Goal: Transaction & Acquisition: Purchase product/service

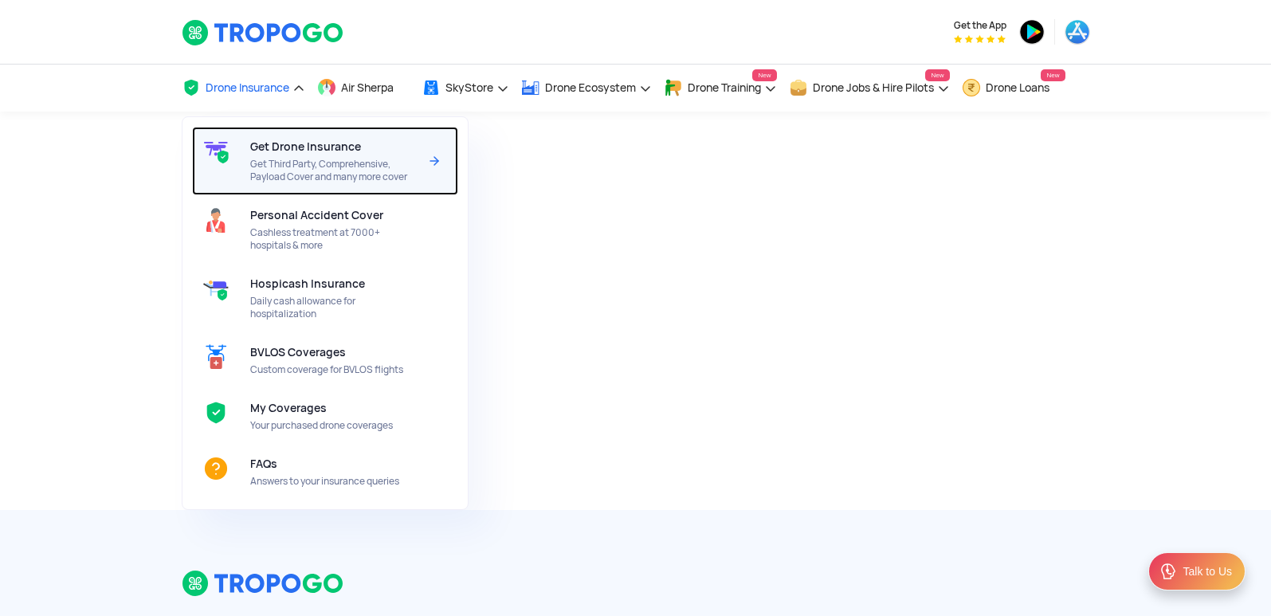
click at [284, 152] on span "Get Drone Insurance" at bounding box center [305, 146] width 111 height 13
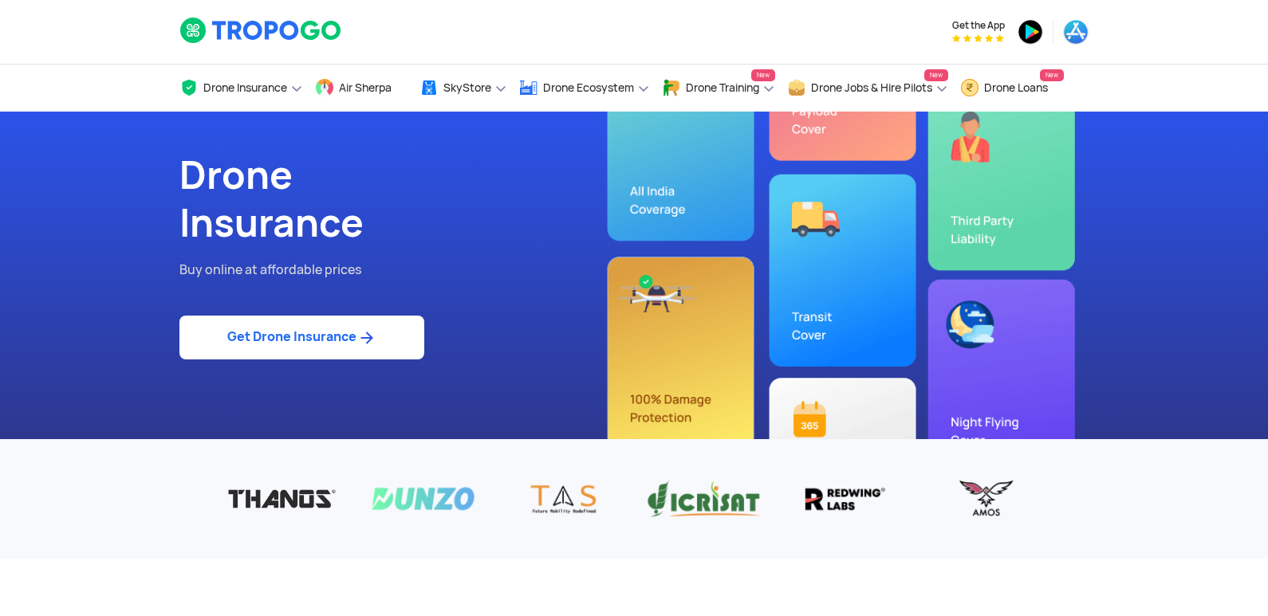
click at [250, 327] on link "Get Drone Insurance" at bounding box center [301, 338] width 245 height 44
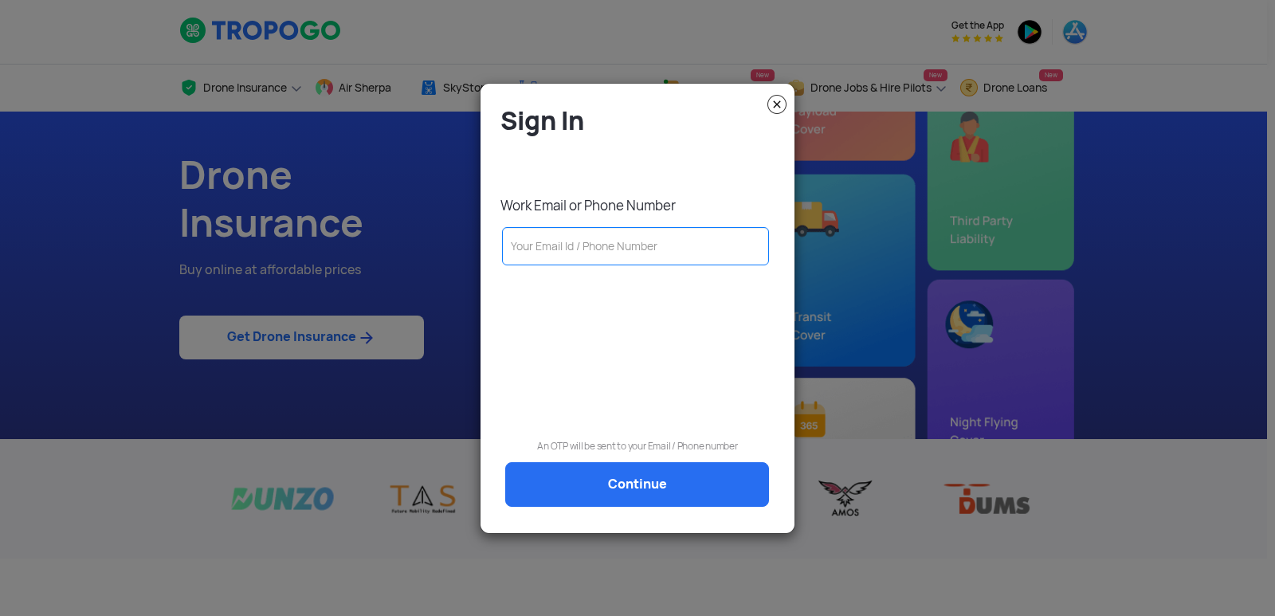
click at [568, 252] on input "text" at bounding box center [635, 246] width 267 height 38
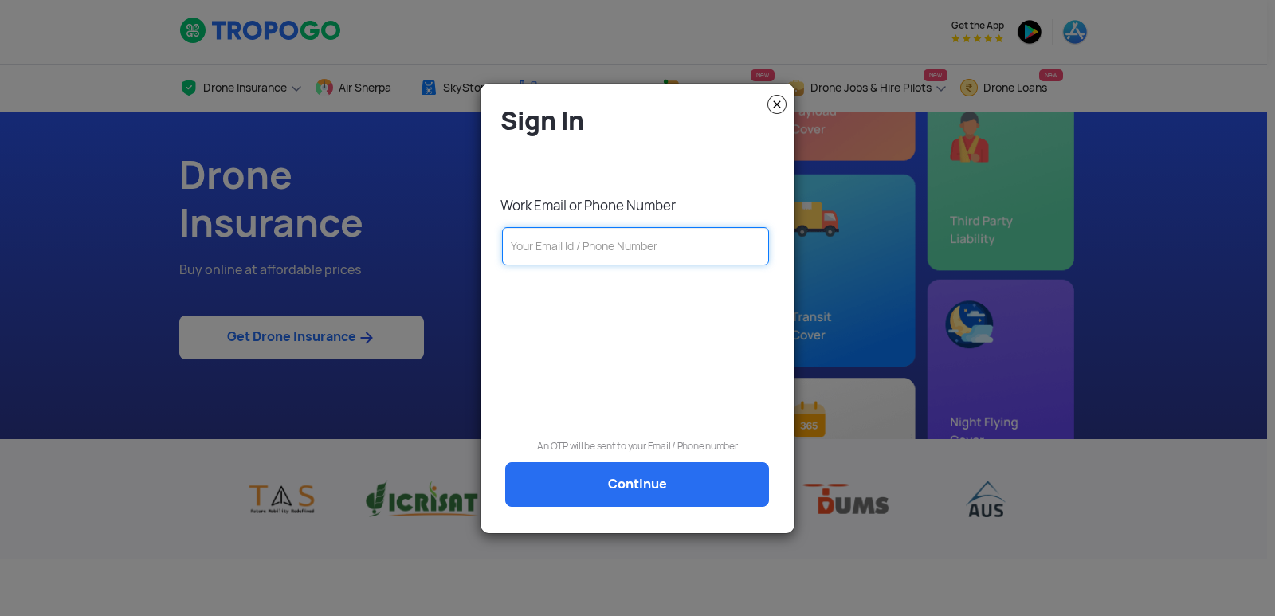
click at [654, 264] on input "text" at bounding box center [635, 246] width 267 height 38
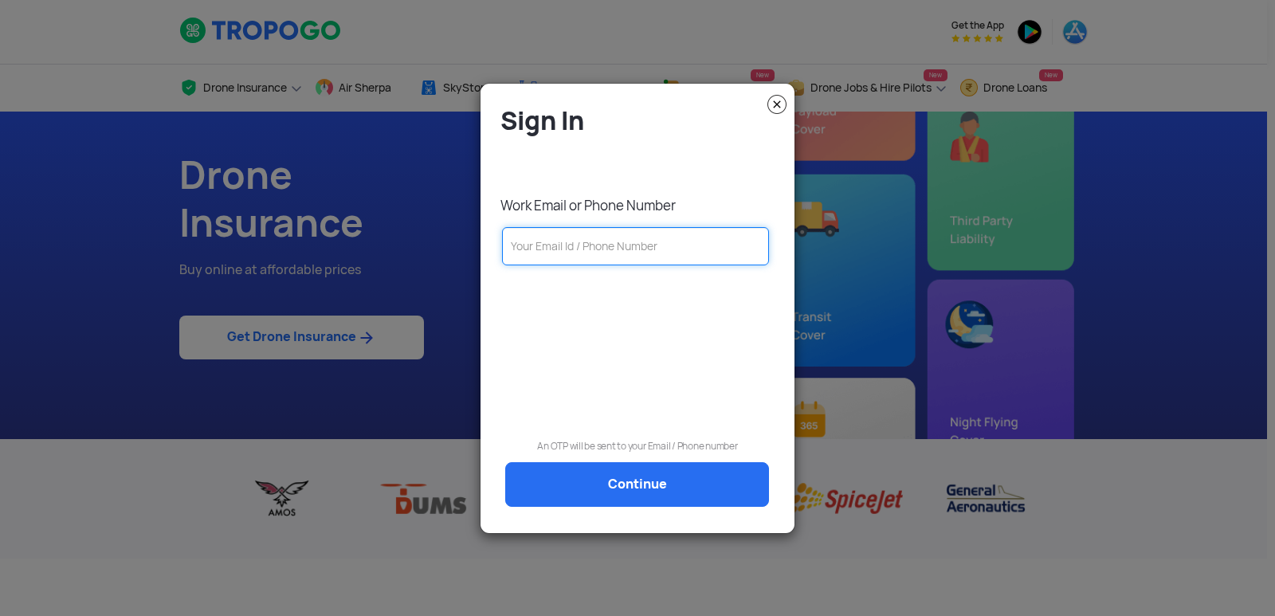
click at [564, 254] on input "text" at bounding box center [635, 246] width 267 height 38
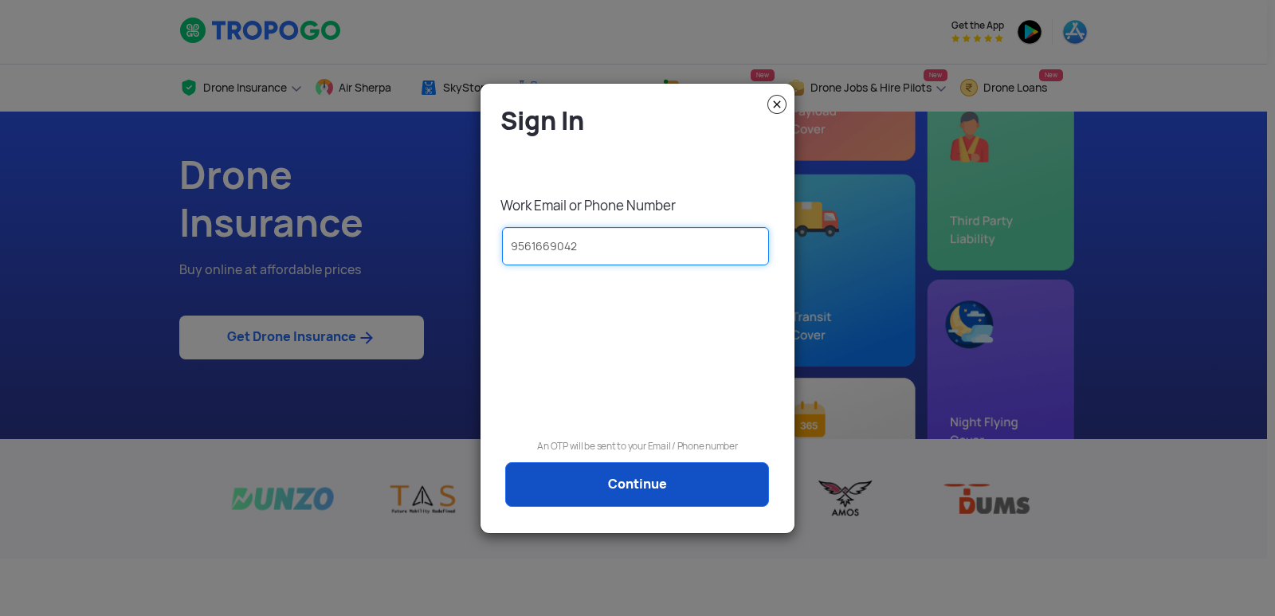
type input "9561669042"
click at [666, 493] on link "Continue" at bounding box center [637, 484] width 264 height 45
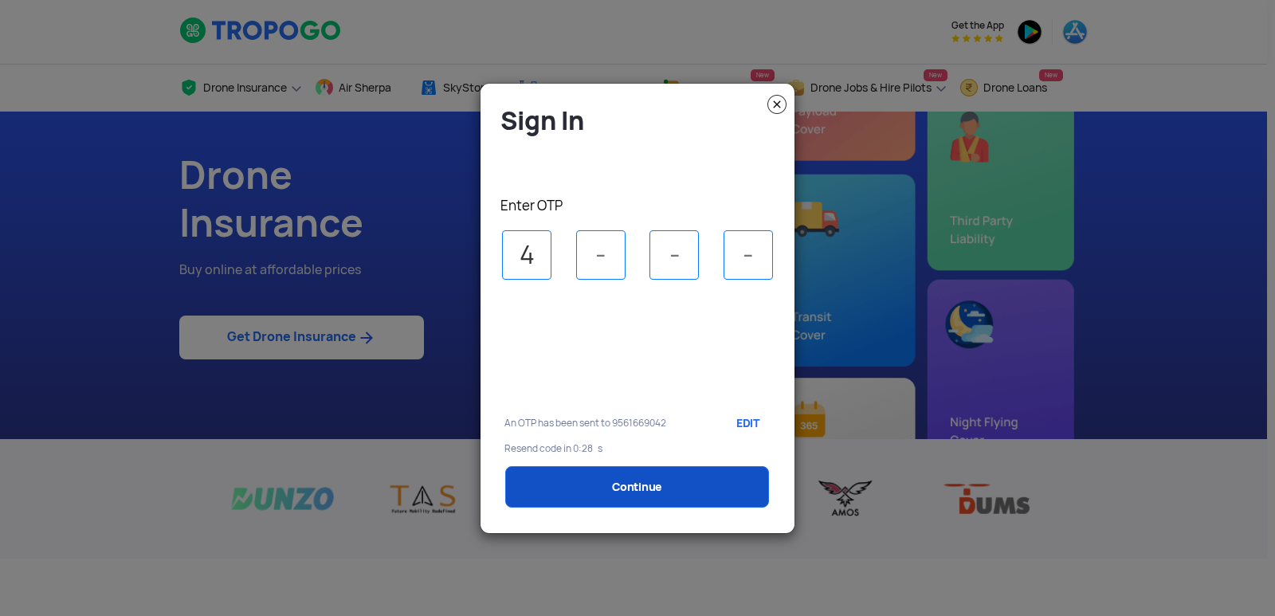
type input "4"
type input "1"
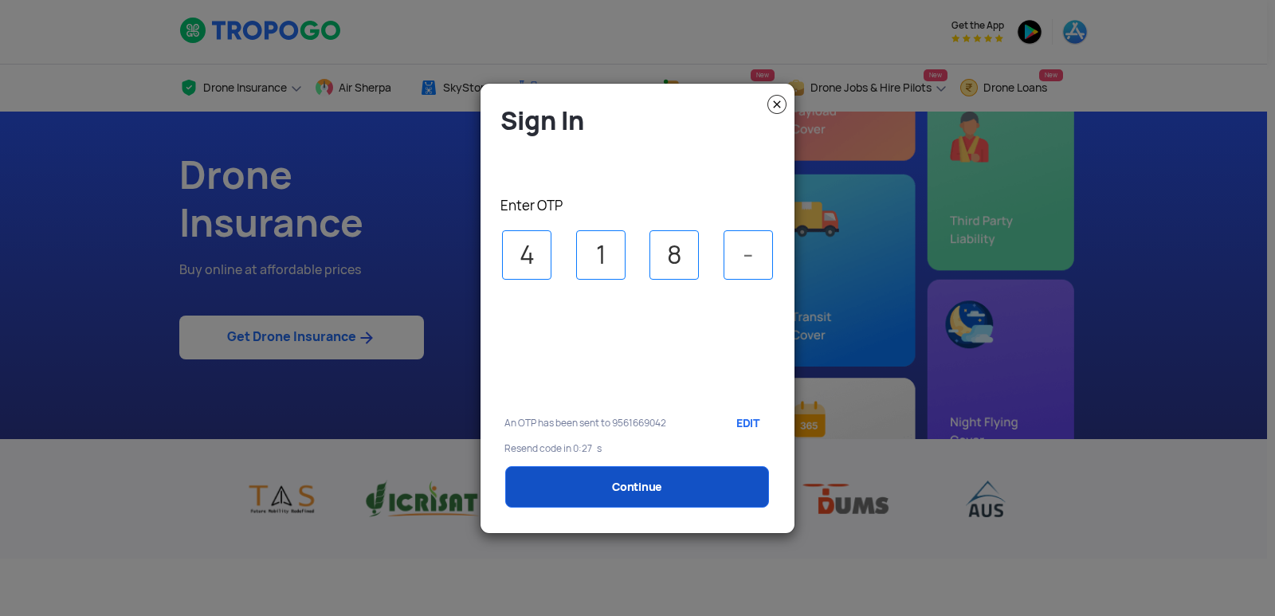
type input "8"
type input "4"
select select "1000000"
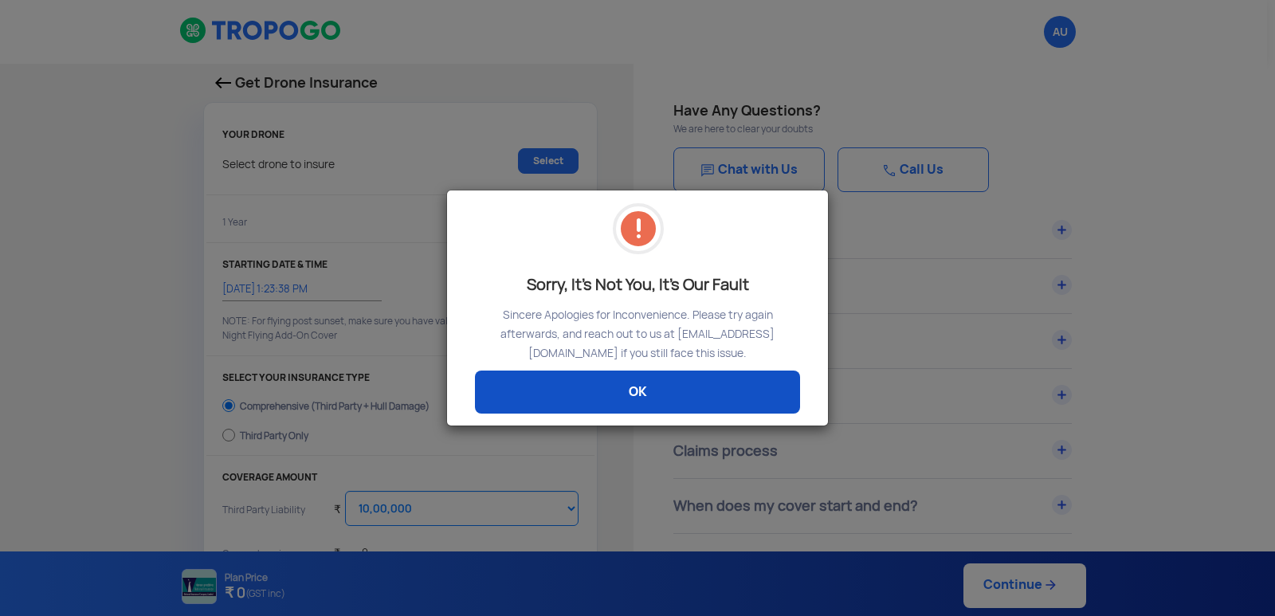
click at [631, 396] on link "OK" at bounding box center [637, 392] width 325 height 43
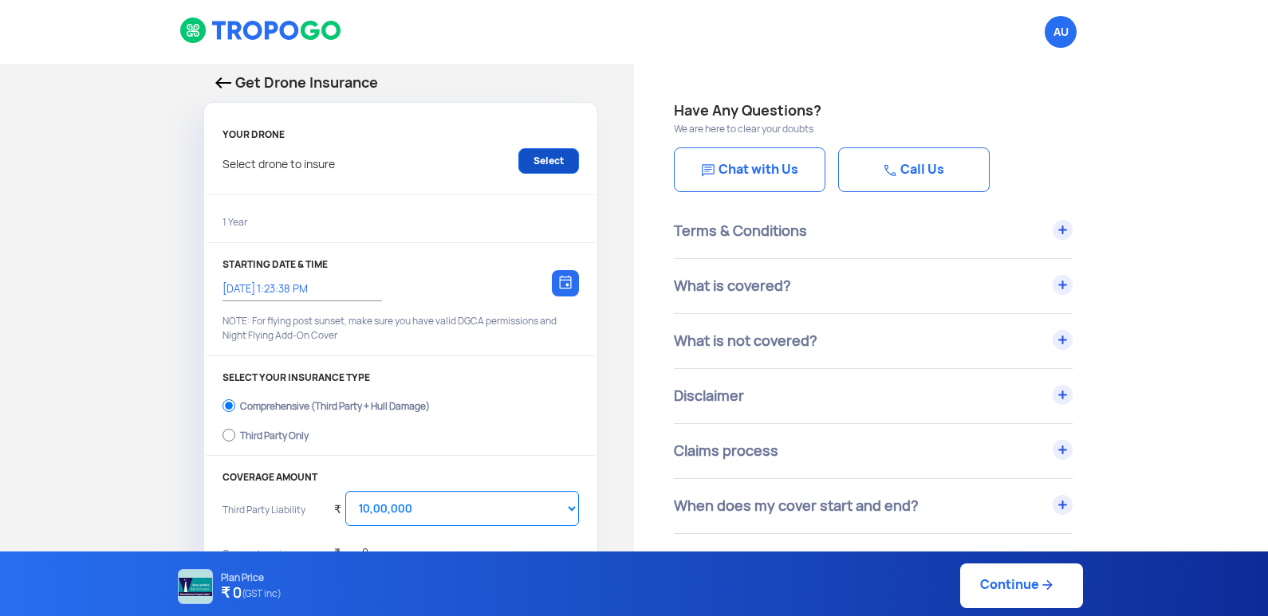
click at [564, 167] on link "Select" at bounding box center [548, 161] width 61 height 26
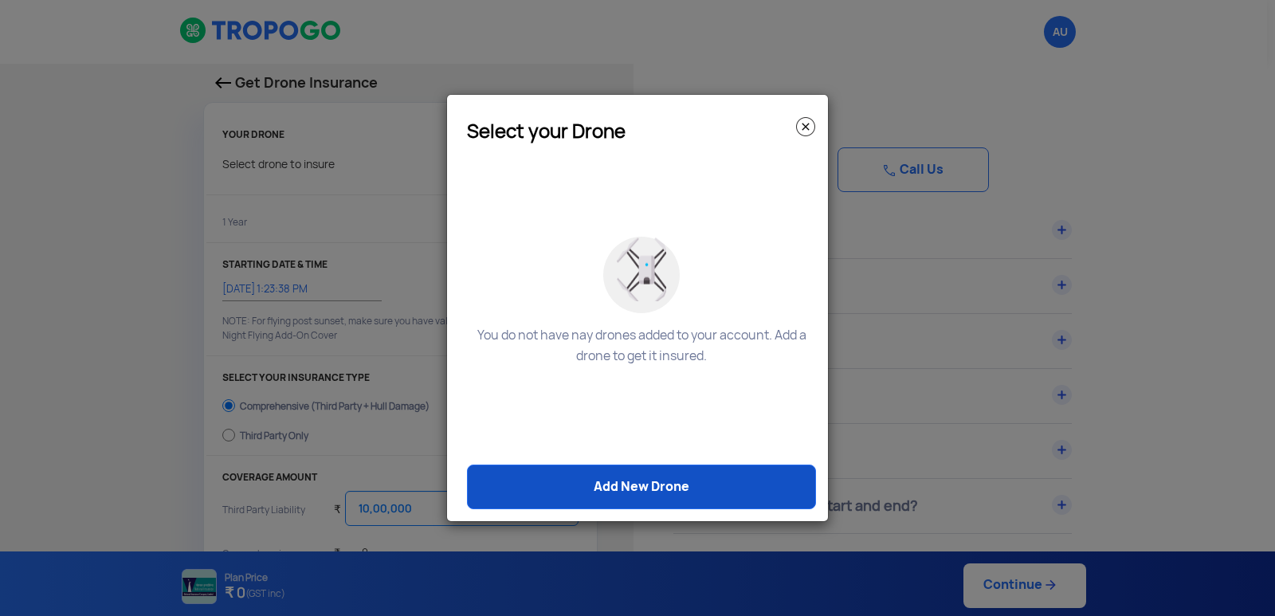
click at [615, 481] on link "Add New Drone" at bounding box center [641, 487] width 349 height 45
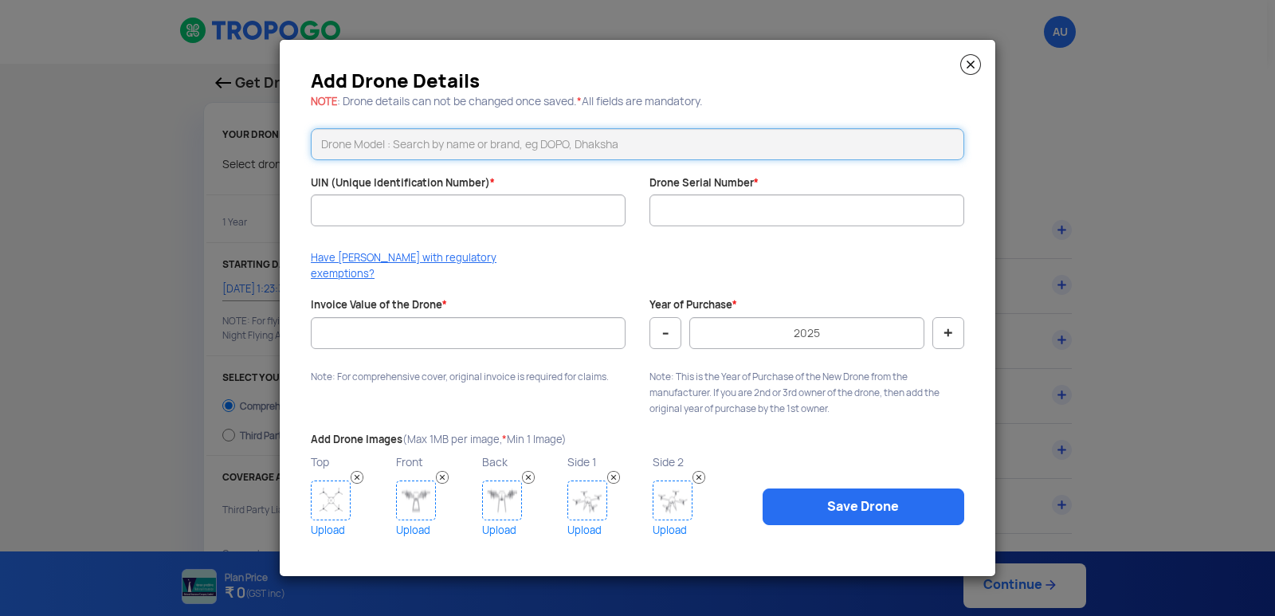
click at [641, 160] on input "text" at bounding box center [638, 144] width 654 height 32
type input "R"
type input "Agrojet"
click at [563, 143] on input "Agrojet" at bounding box center [638, 144] width 654 height 32
click at [502, 147] on input "Agrojet" at bounding box center [638, 144] width 654 height 32
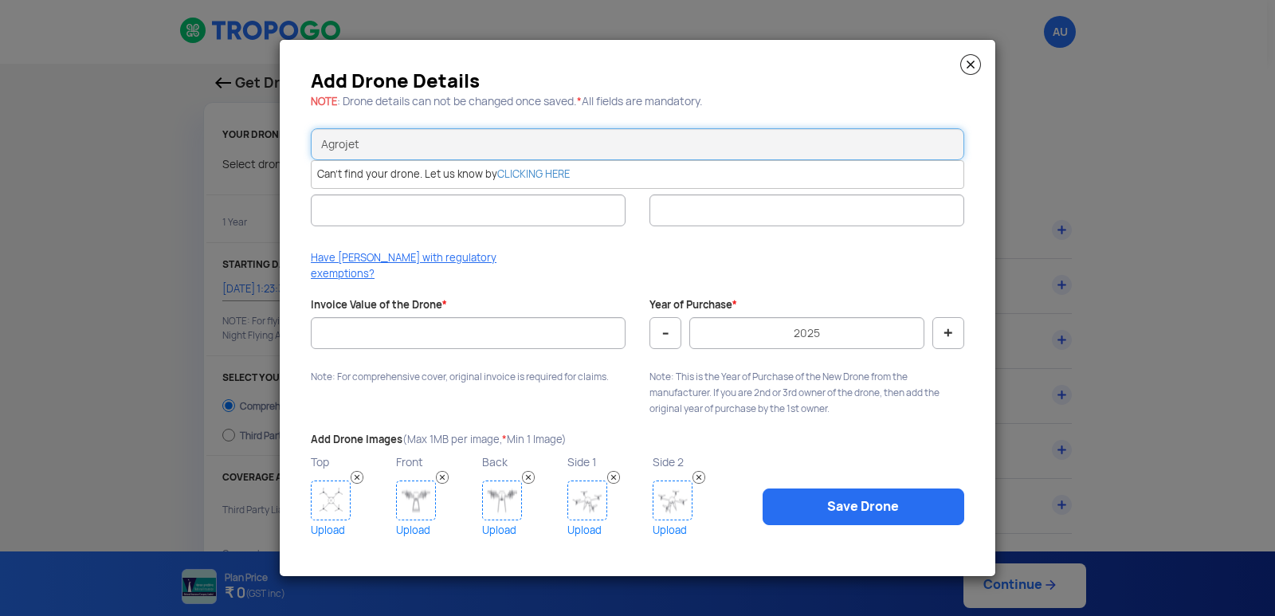
click at [502, 147] on input "Agrojet" at bounding box center [638, 144] width 654 height 32
type input "D"
type input "A"
type input "[PERSON_NAME] Private Limited"
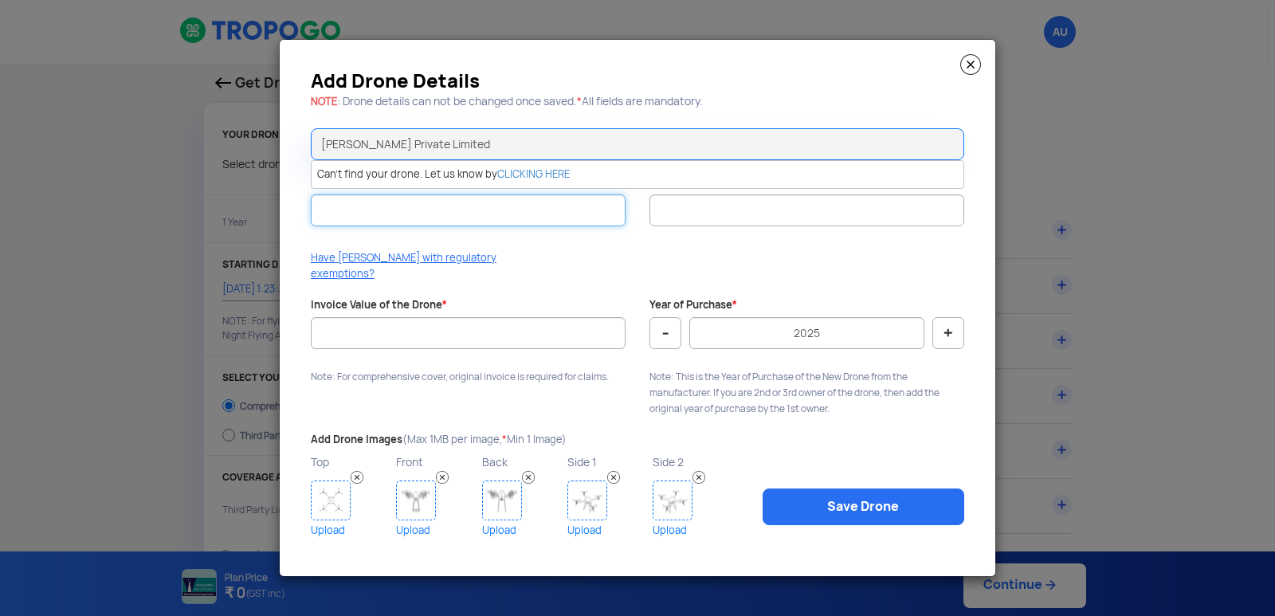
click at [470, 216] on input "UIN (Unique Identification Number) *" at bounding box center [468, 211] width 315 height 32
click at [544, 180] on link "CLICKING HERE" at bounding box center [533, 174] width 73 height 14
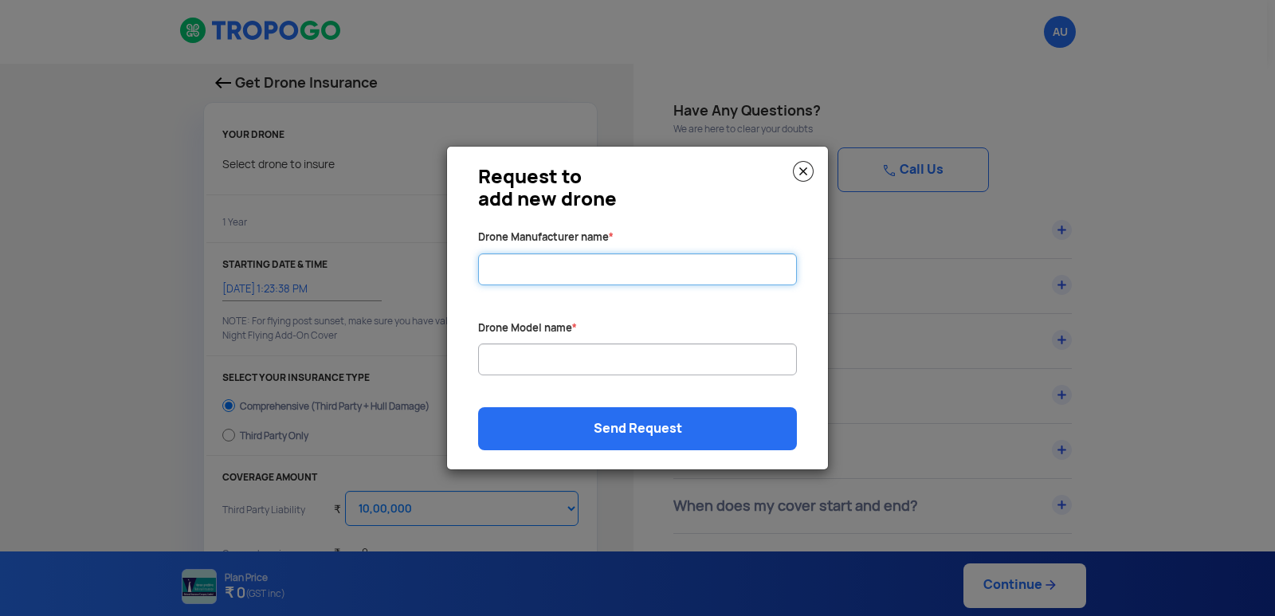
click at [555, 276] on input "Drone Manufacturer name *" at bounding box center [637, 270] width 319 height 32
type input "[PERSON_NAME] Private Limited"
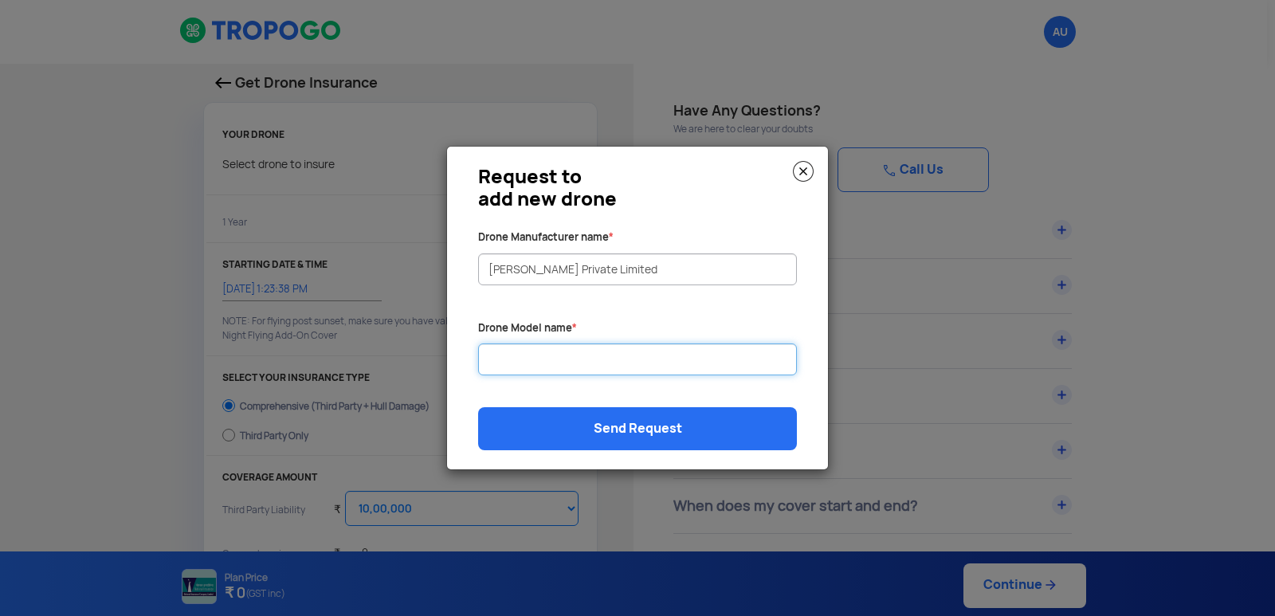
click at [608, 348] on input "Drone Manufacturer name *" at bounding box center [637, 360] width 319 height 32
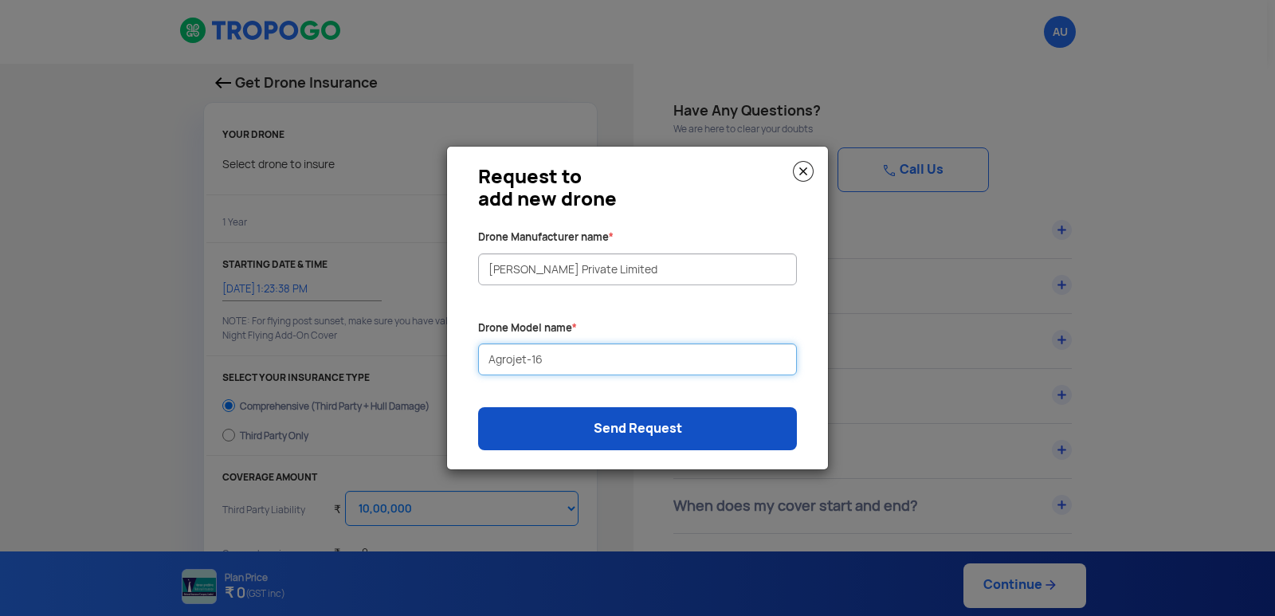
type input "Agrojet-16"
click at [721, 423] on link "Send Request" at bounding box center [637, 428] width 319 height 43
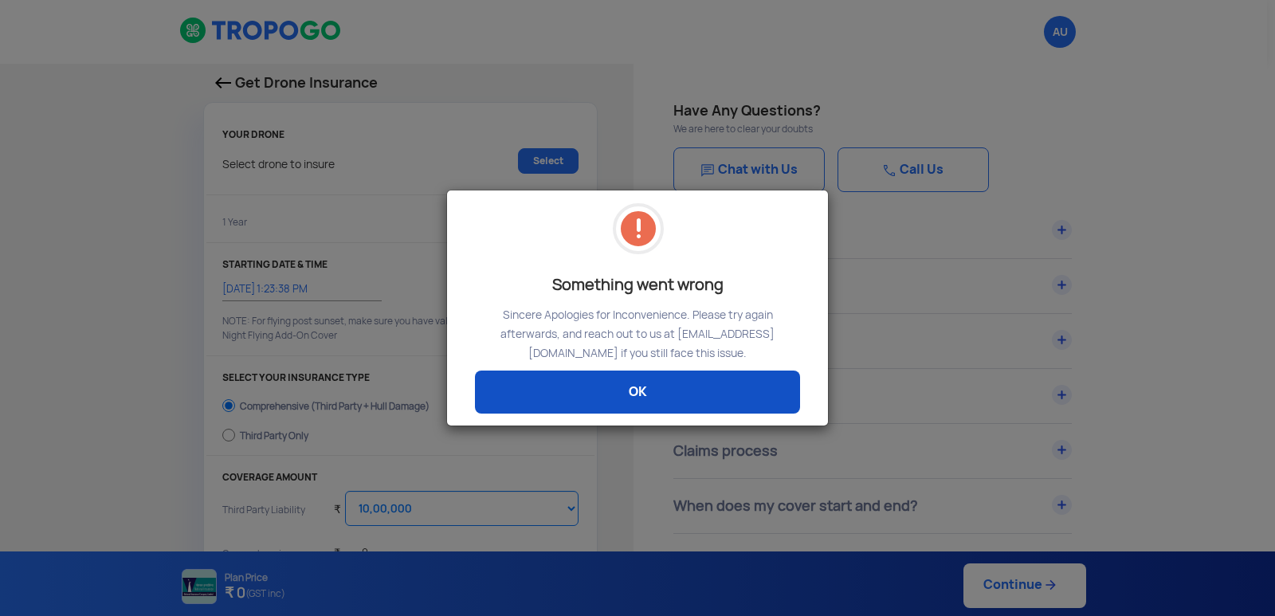
click at [672, 385] on link "OK" at bounding box center [637, 392] width 325 height 43
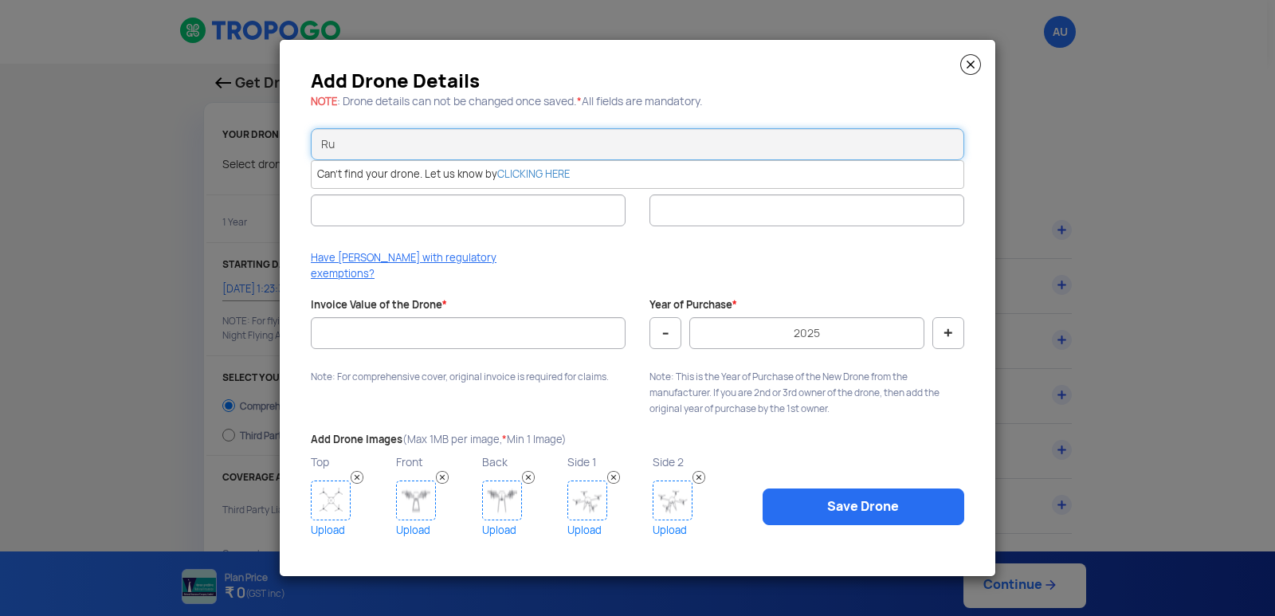
type input "R"
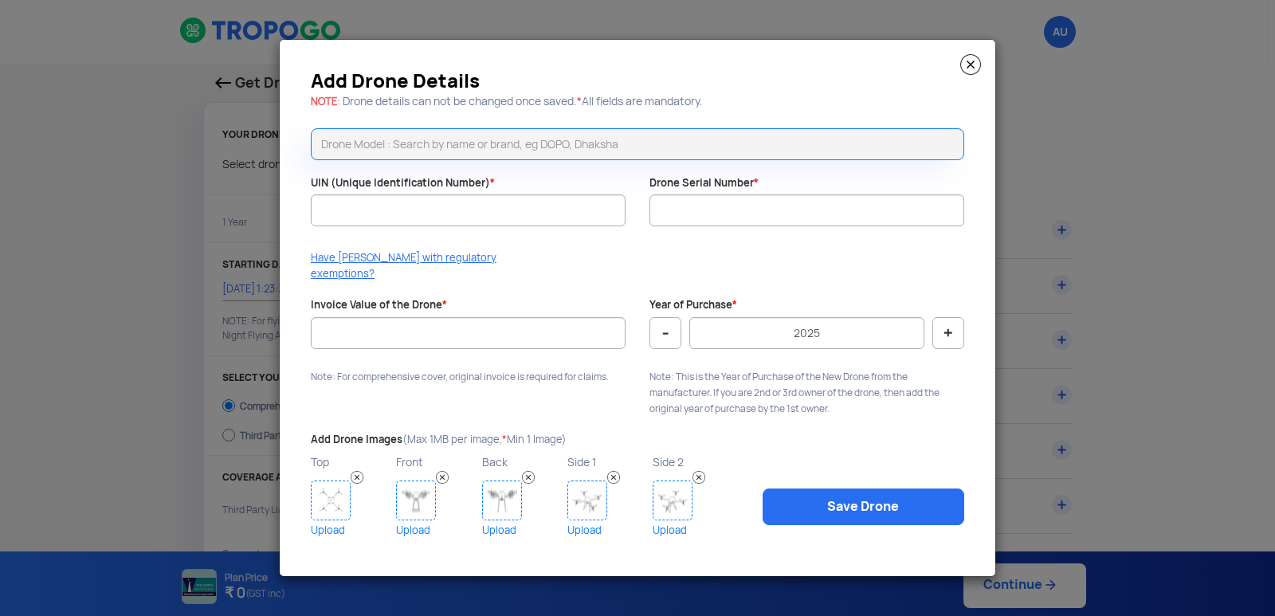
click at [969, 75] on img at bounding box center [971, 64] width 21 height 21
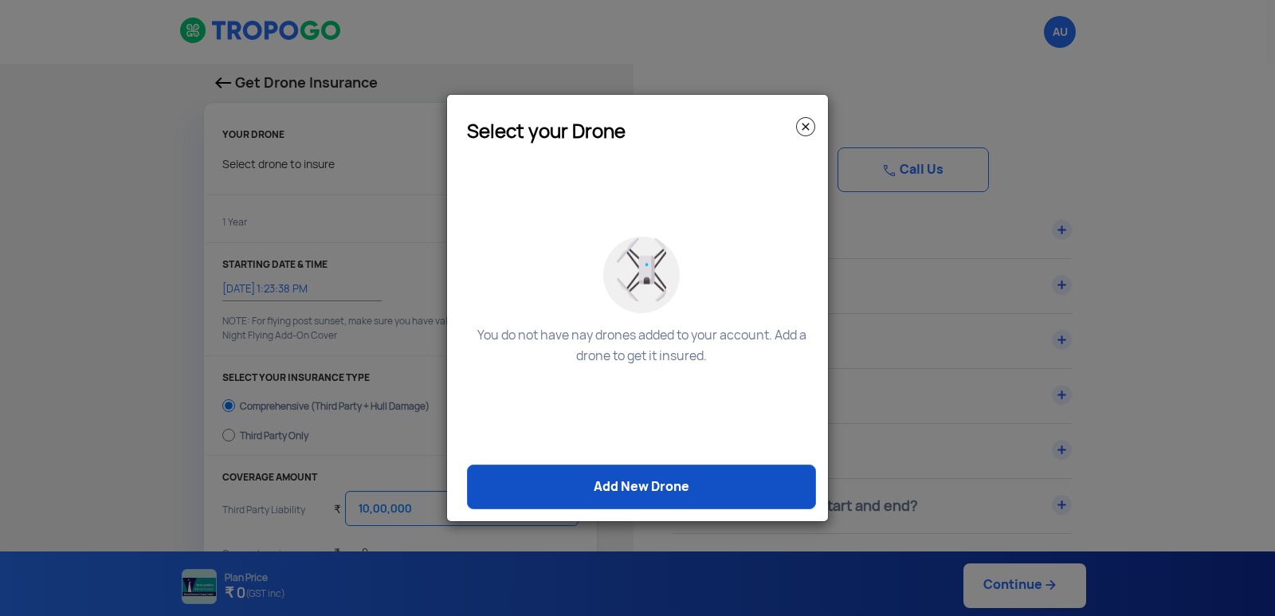
click at [643, 491] on link "Add New Drone" at bounding box center [641, 487] width 349 height 45
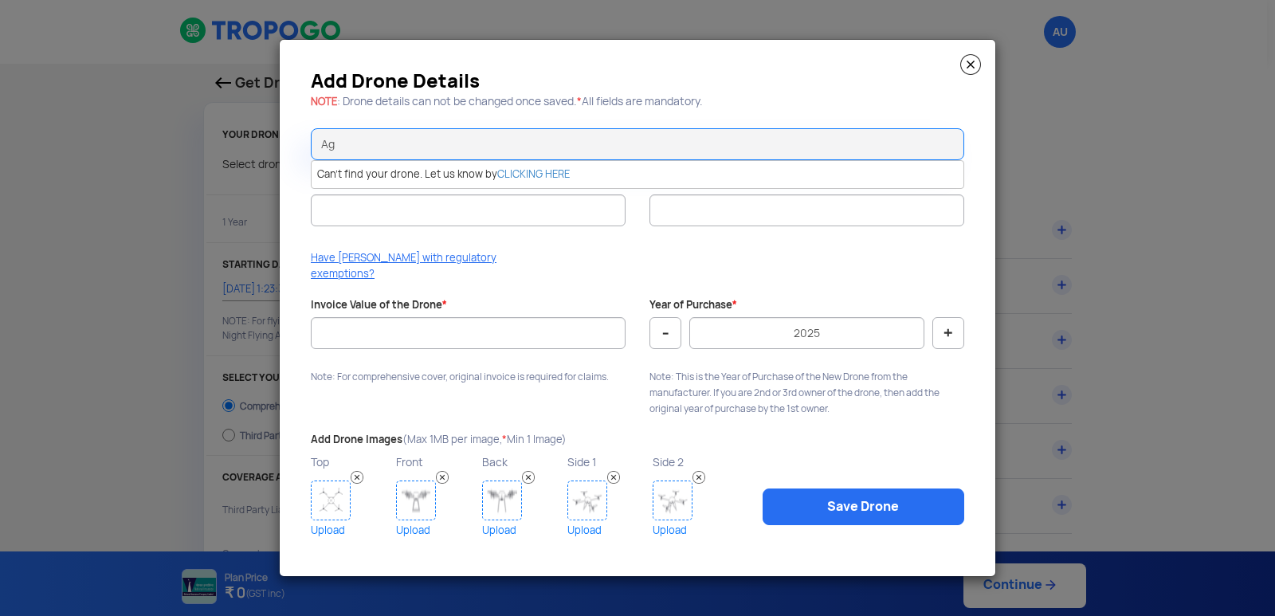
type input "A"
type input "D"
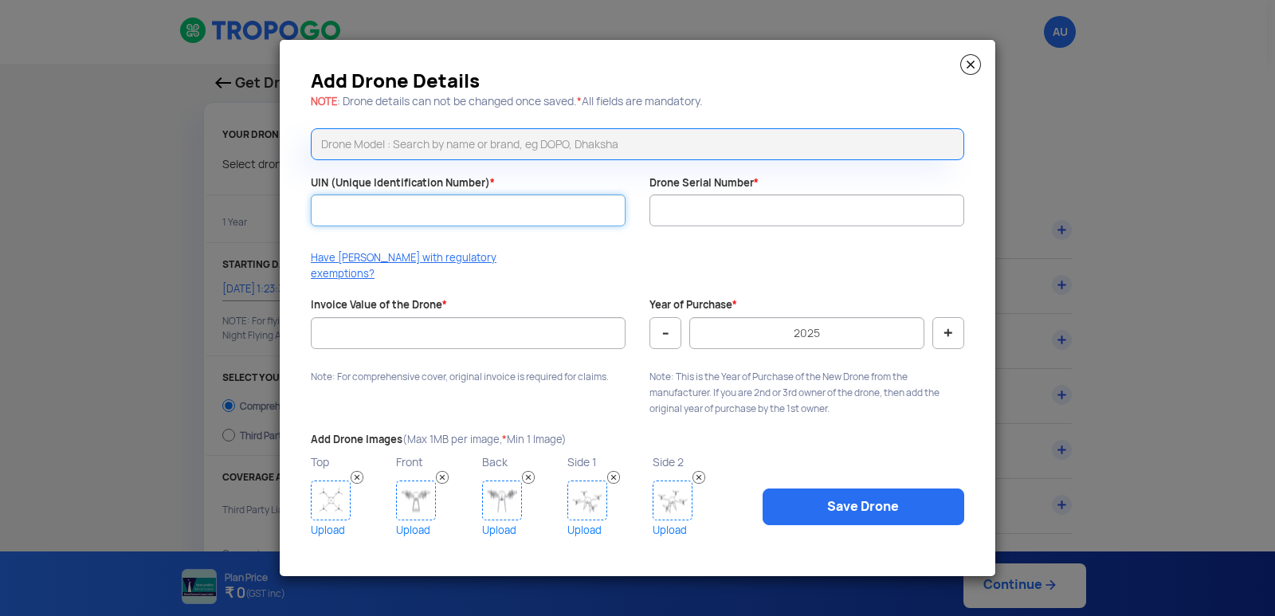
click at [521, 206] on input "UIN (Unique Identification Number) *" at bounding box center [468, 211] width 315 height 32
click at [470, 204] on input "UIN (Unique Identification Number) *" at bounding box center [468, 211] width 315 height 32
type input "UA00SN1D0TC"
click at [762, 220] on input "Drone Serial Number *" at bounding box center [807, 211] width 315 height 32
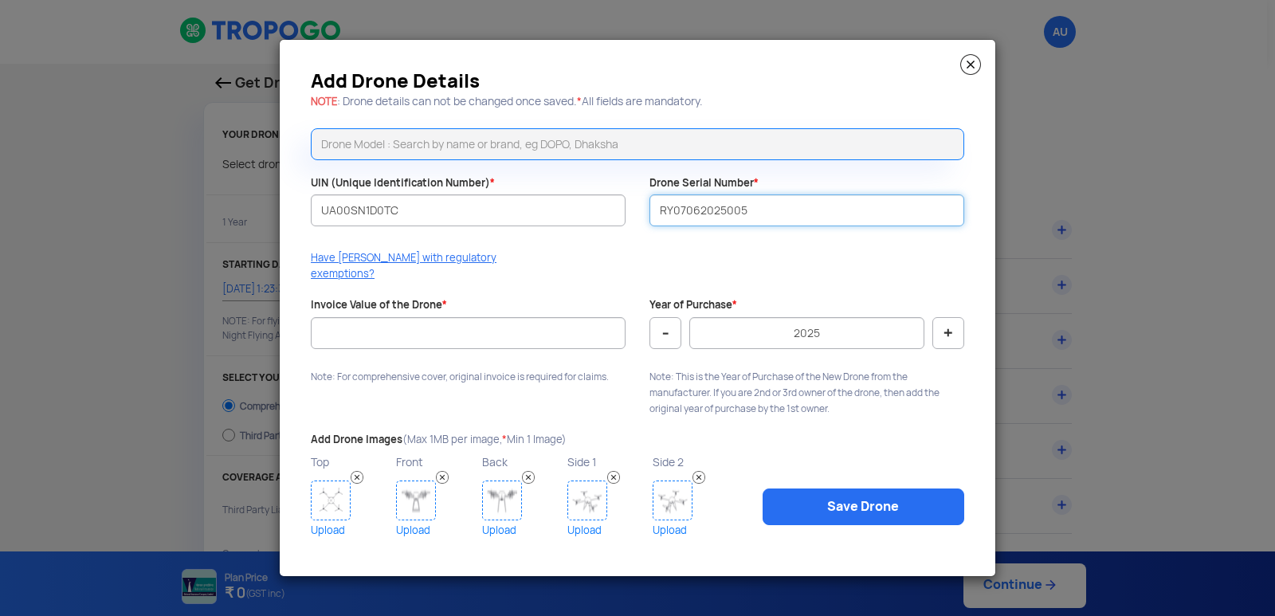
type input "RY07062025005"
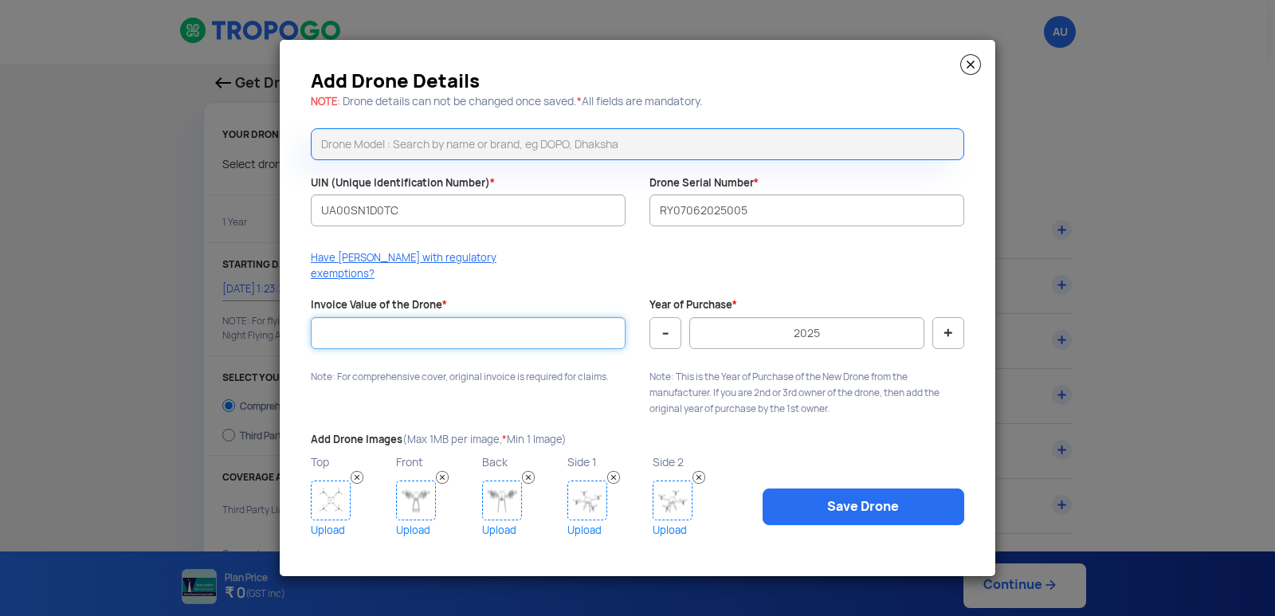
click at [564, 323] on input "Invoice Value of the Drone *" at bounding box center [468, 333] width 315 height 32
click at [631, 236] on div "UIN (Unique Identification Number) * UA00SN1D0TC" at bounding box center [468, 209] width 339 height 67
click at [539, 317] on input "Invoice Value of the Drone *" at bounding box center [468, 333] width 315 height 32
type input "637333"
click at [334, 497] on img at bounding box center [331, 501] width 40 height 40
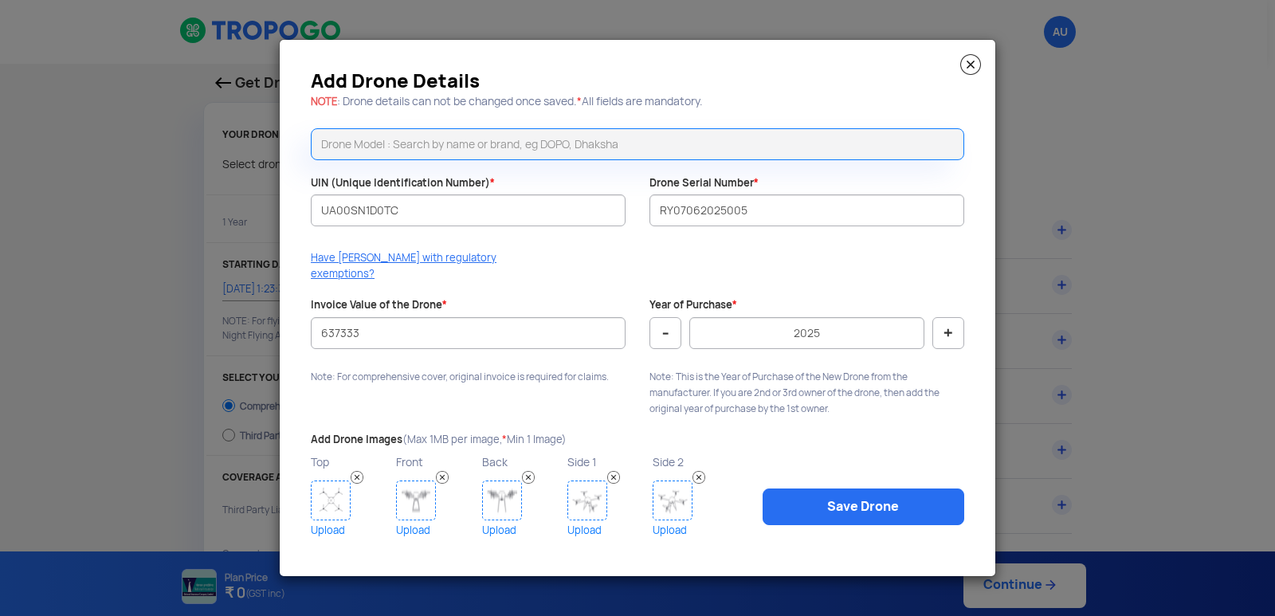
click at [322, 503] on img at bounding box center [331, 501] width 40 height 40
click at [332, 510] on img at bounding box center [331, 501] width 40 height 40
click at [622, 151] on input "text" at bounding box center [638, 144] width 654 height 32
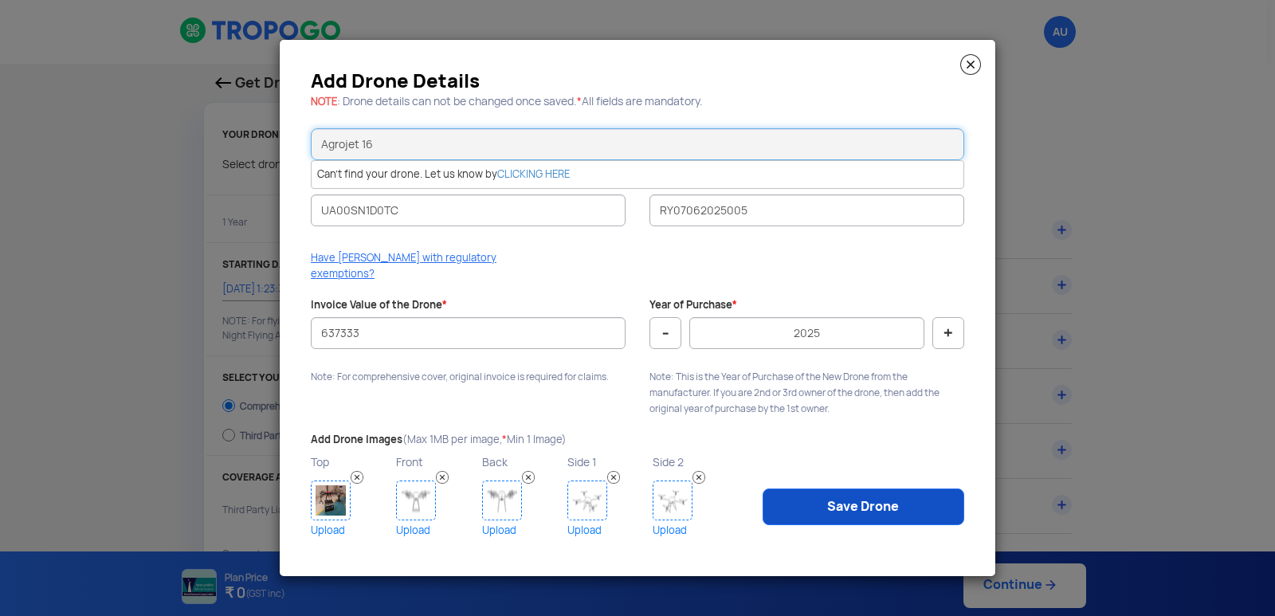
type input "Agrojet 16"
click at [898, 517] on link "Save Drone" at bounding box center [864, 507] width 202 height 37
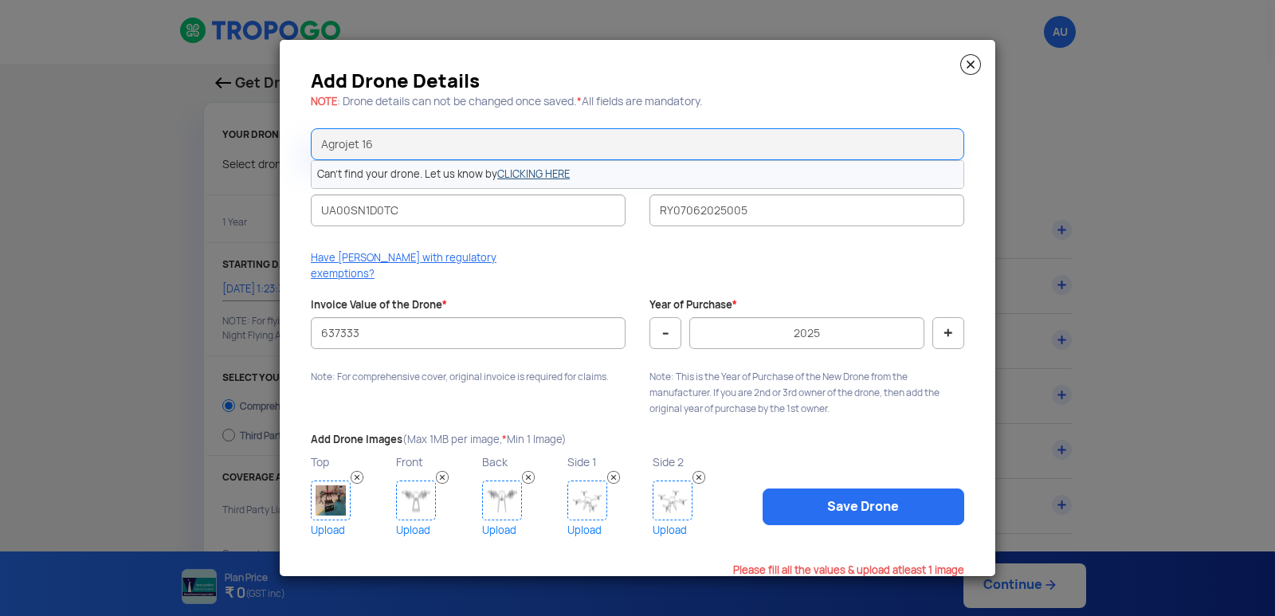
click at [534, 177] on link "CLICKING HERE" at bounding box center [533, 174] width 73 height 14
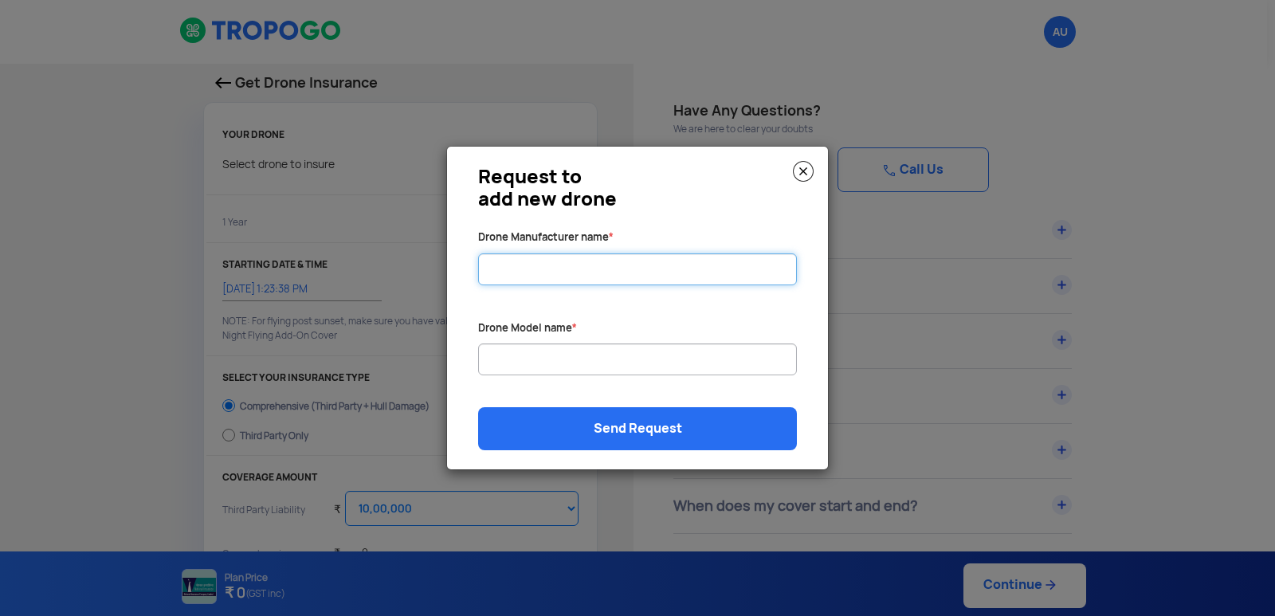
click at [531, 269] on input "Drone Manufacturer name *" at bounding box center [637, 270] width 319 height 32
type input "[PERSON_NAME] Private Limited"
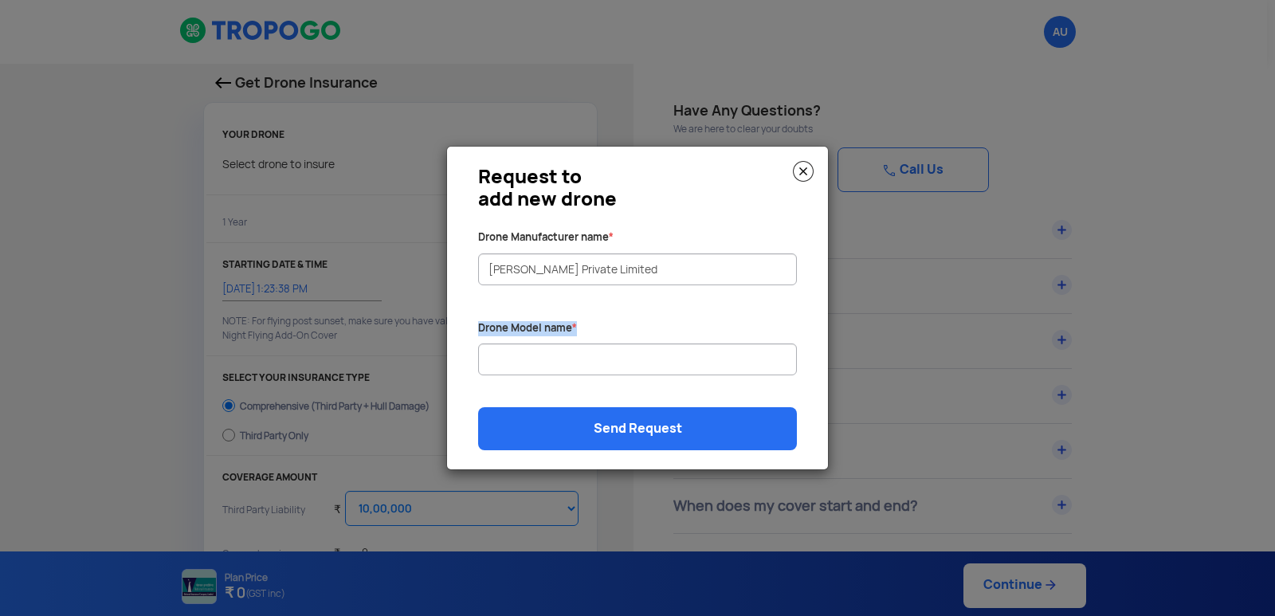
drag, startPoint x: 555, startPoint y: 343, endPoint x: 556, endPoint y: 358, distance: 15.2
click at [554, 345] on div "Drone Model name *" at bounding box center [637, 362] width 343 height 83
click at [559, 360] on input "Drone Manufacturer name *" at bounding box center [637, 360] width 319 height 32
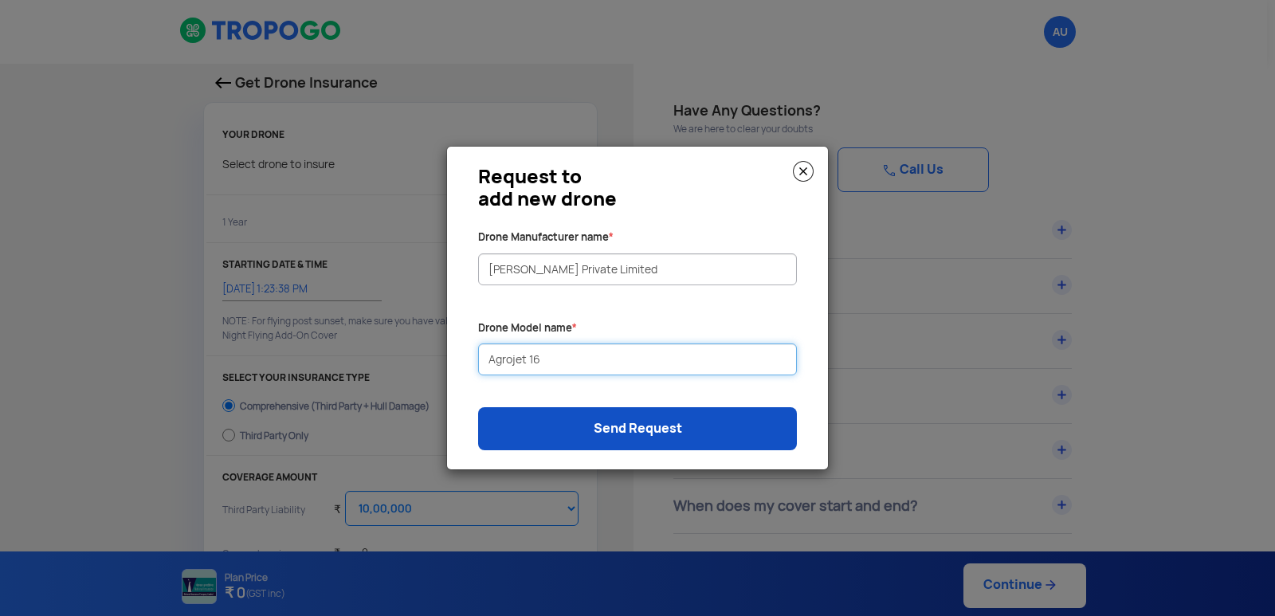
type input "Agrojet 16"
click at [658, 434] on link "Send Request" at bounding box center [637, 428] width 319 height 43
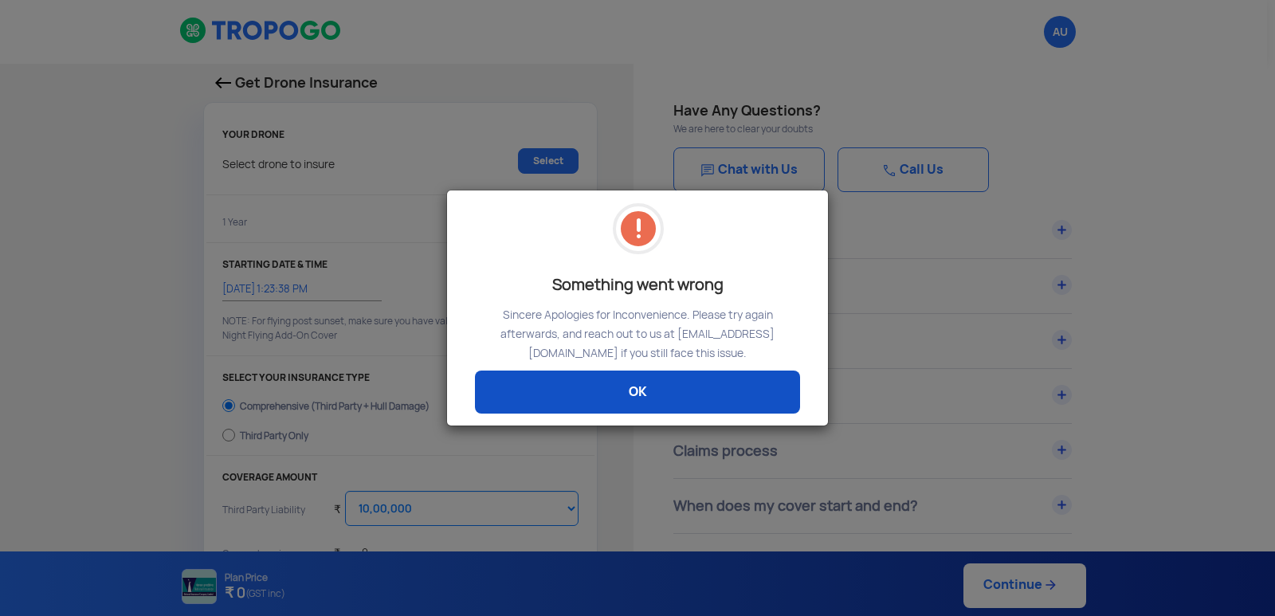
click at [638, 383] on link "OK" at bounding box center [637, 392] width 325 height 43
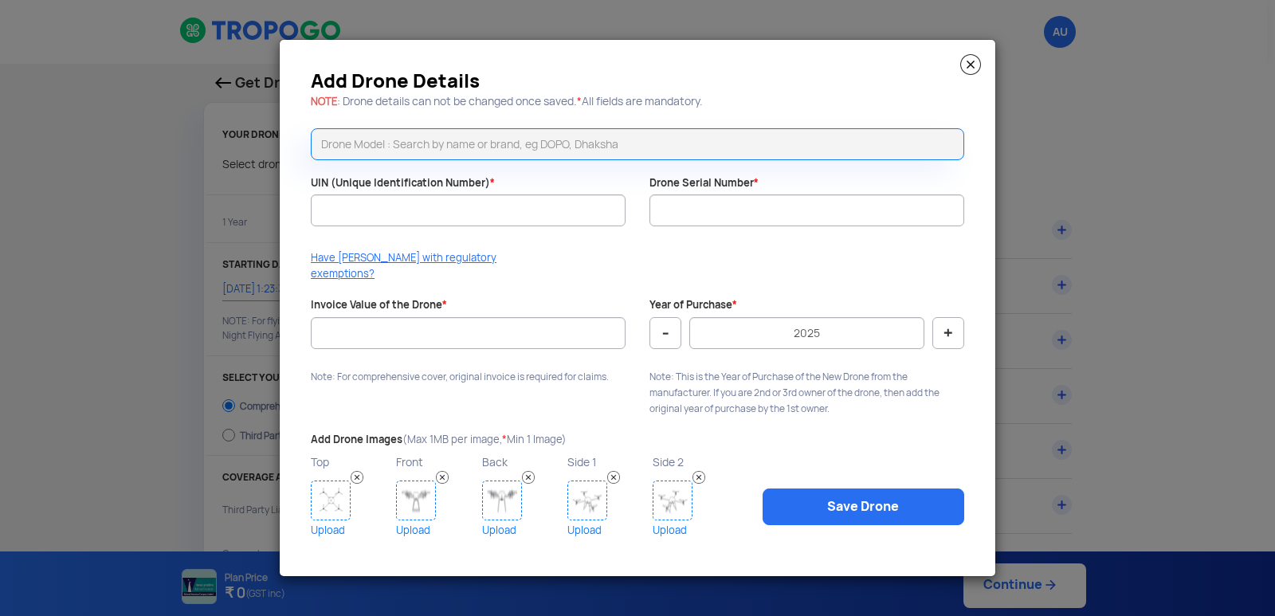
click at [971, 75] on img at bounding box center [971, 64] width 21 height 21
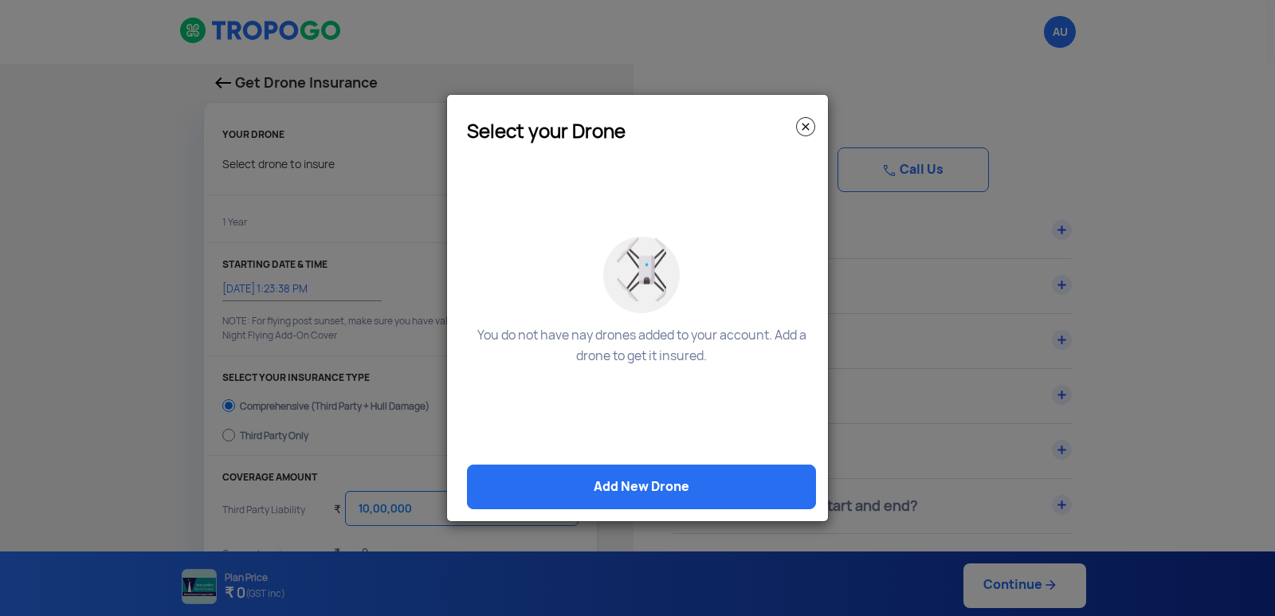
click at [810, 128] on img at bounding box center [805, 126] width 19 height 19
